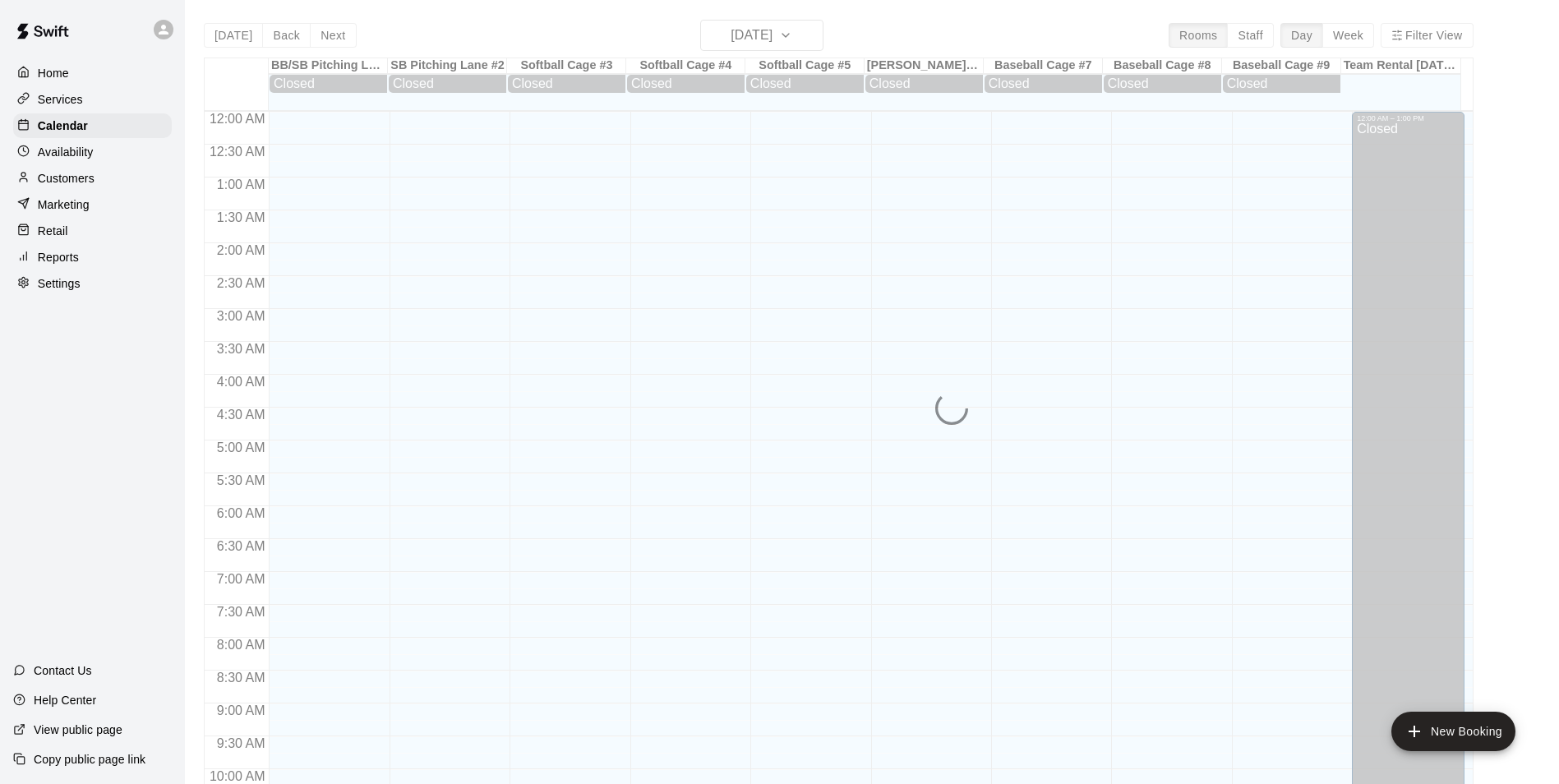
scroll to position [834, 0]
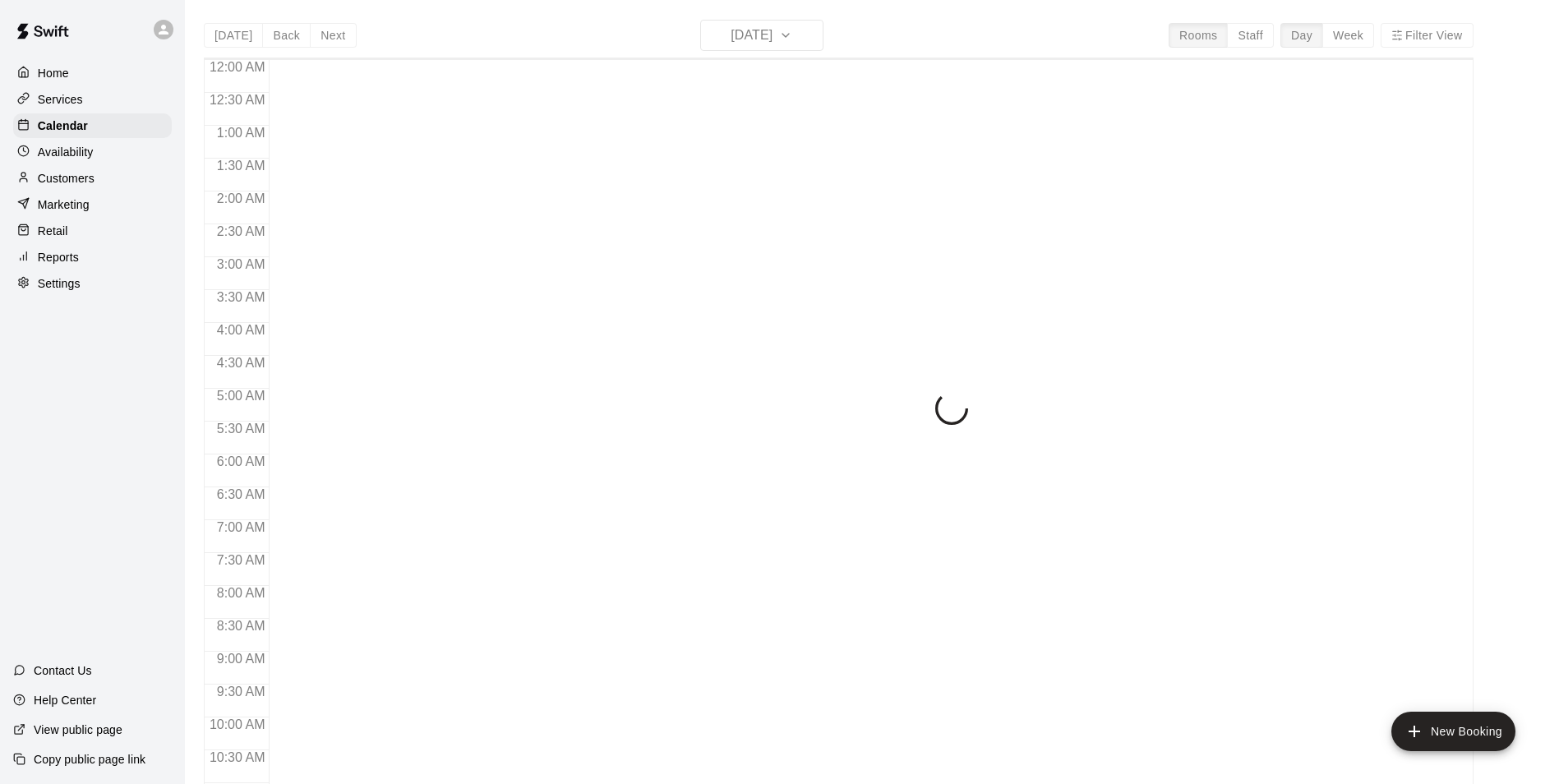
scroll to position [834, 0]
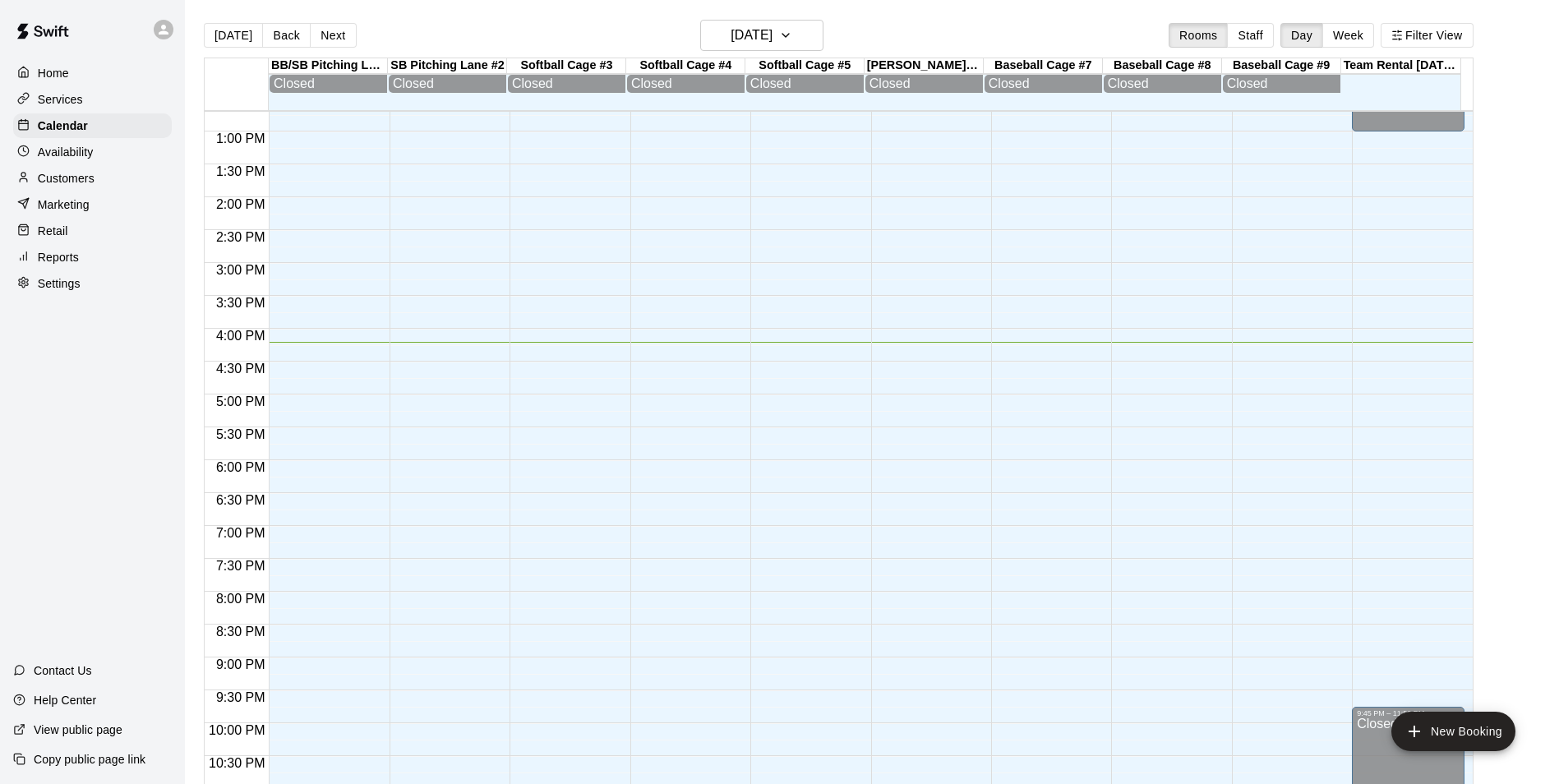
click at [189, 133] on main "[DATE] Back [DATE][DATE] Rooms Staff Day Week Filter View BB/[GEOGRAPHIC_DATA] …" at bounding box center [872, 405] width 1374 height 811
click at [331, 30] on button "Next" at bounding box center [333, 35] width 46 height 25
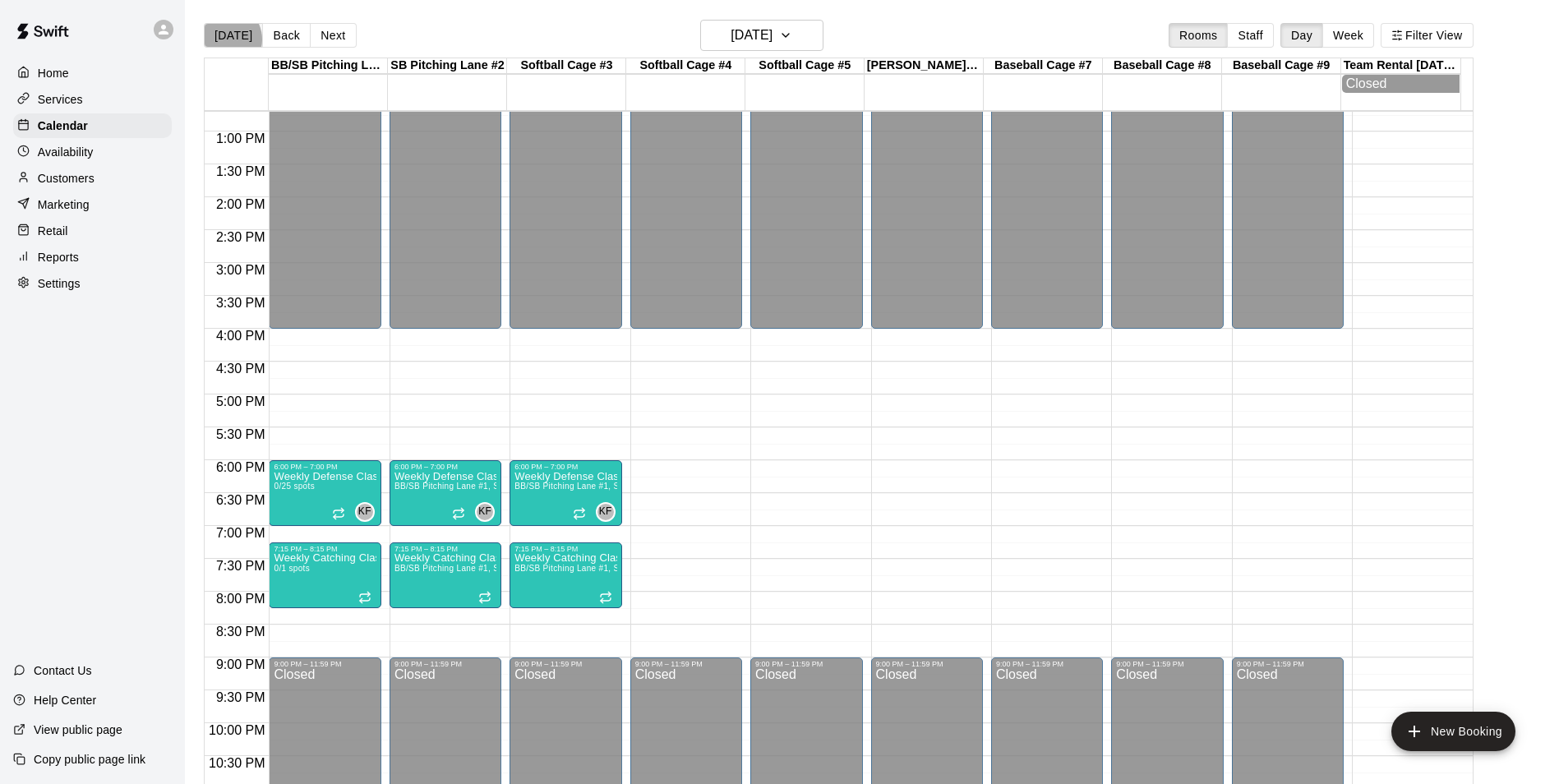
click at [225, 39] on button "[DATE]" at bounding box center [233, 35] width 60 height 25
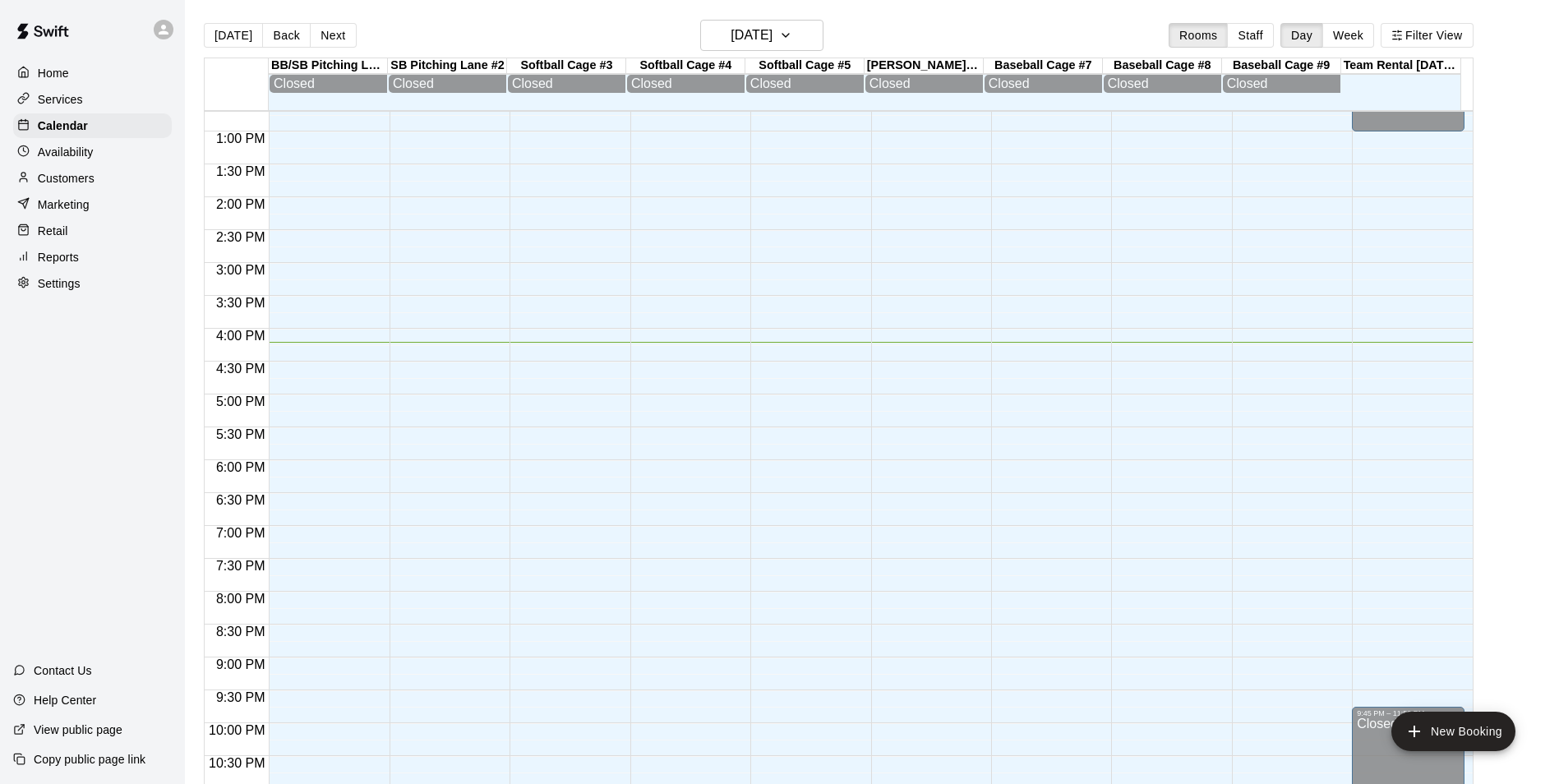
click at [193, 165] on div "[DATE] Back [DATE][DATE] Rooms Staff Day Week Filter View BB/[GEOGRAPHIC_DATA] …" at bounding box center [838, 412] width 1294 height 784
